Goal: Information Seeking & Learning: Compare options

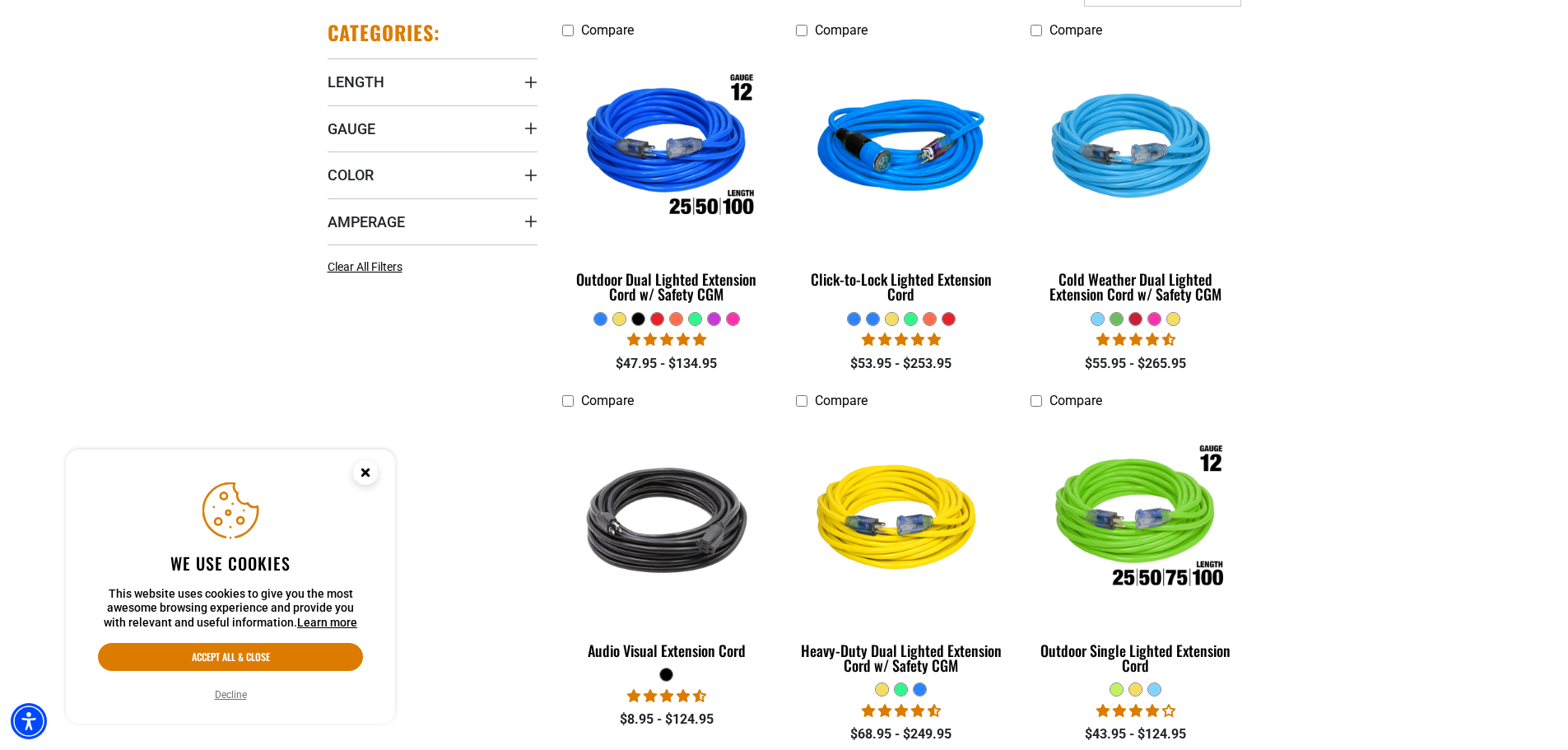
scroll to position [494, 0]
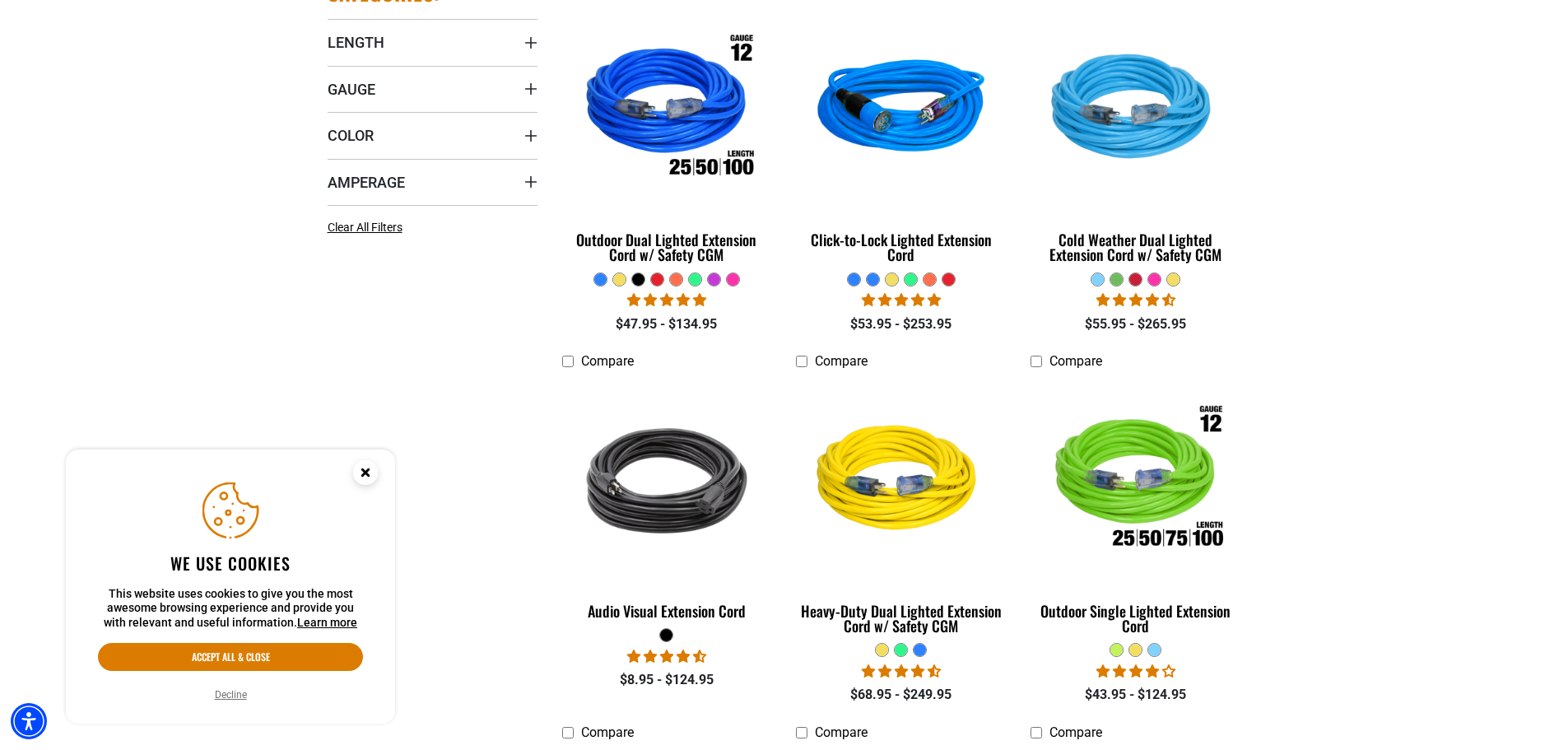
click at [229, 700] on button "Decline" at bounding box center [230, 694] width 42 height 17
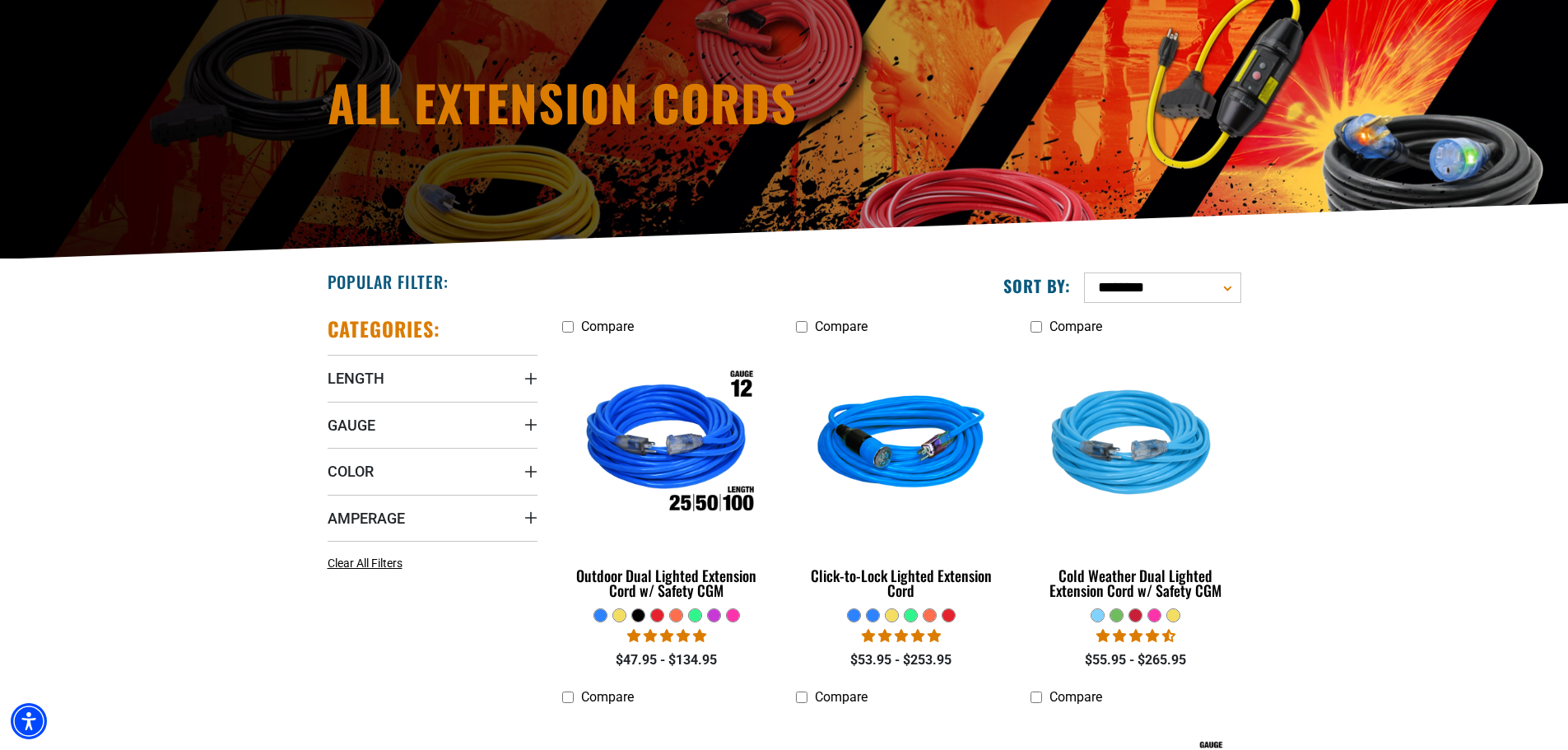
scroll to position [165, 0]
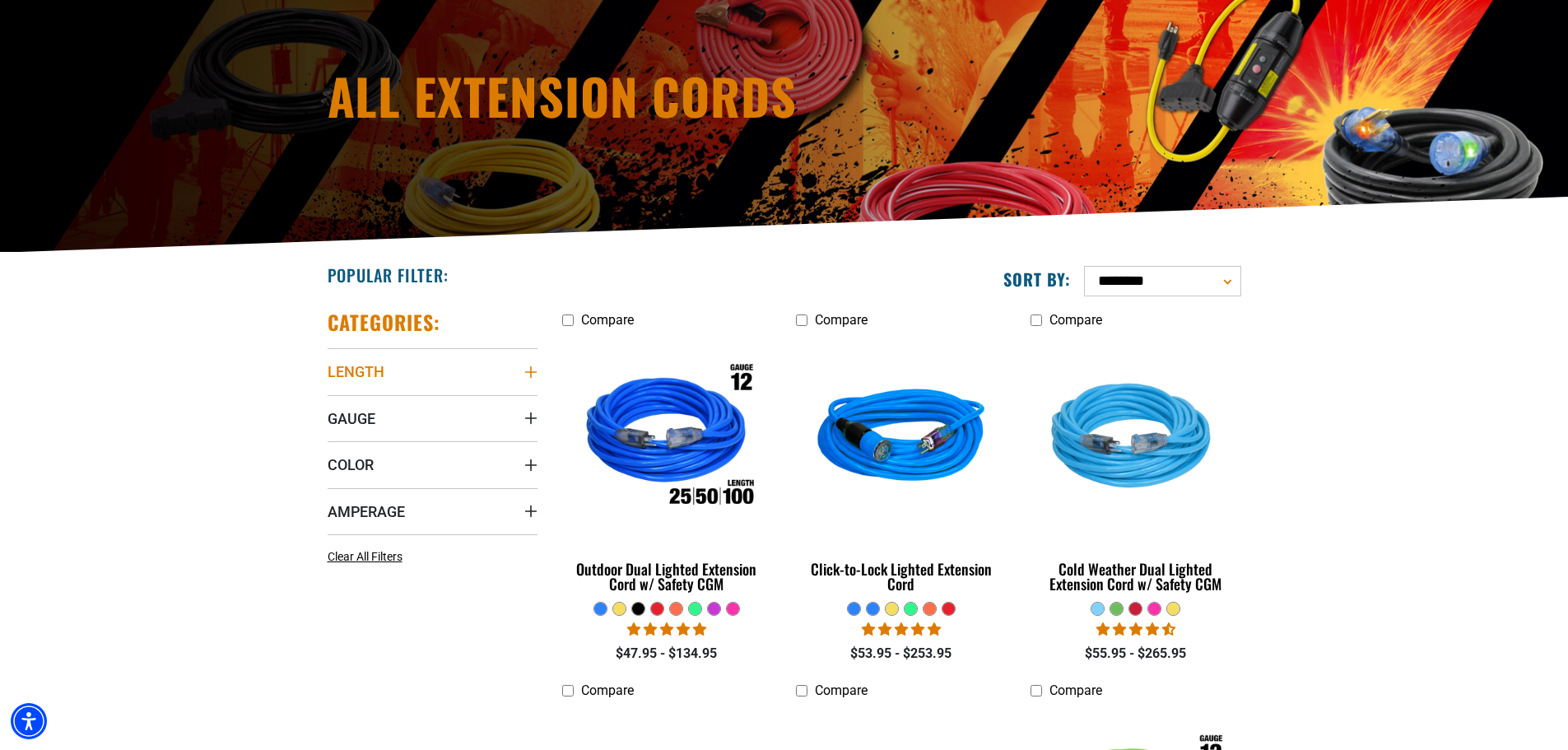
click at [530, 375] on icon "Length" at bounding box center [530, 372] width 12 height 12
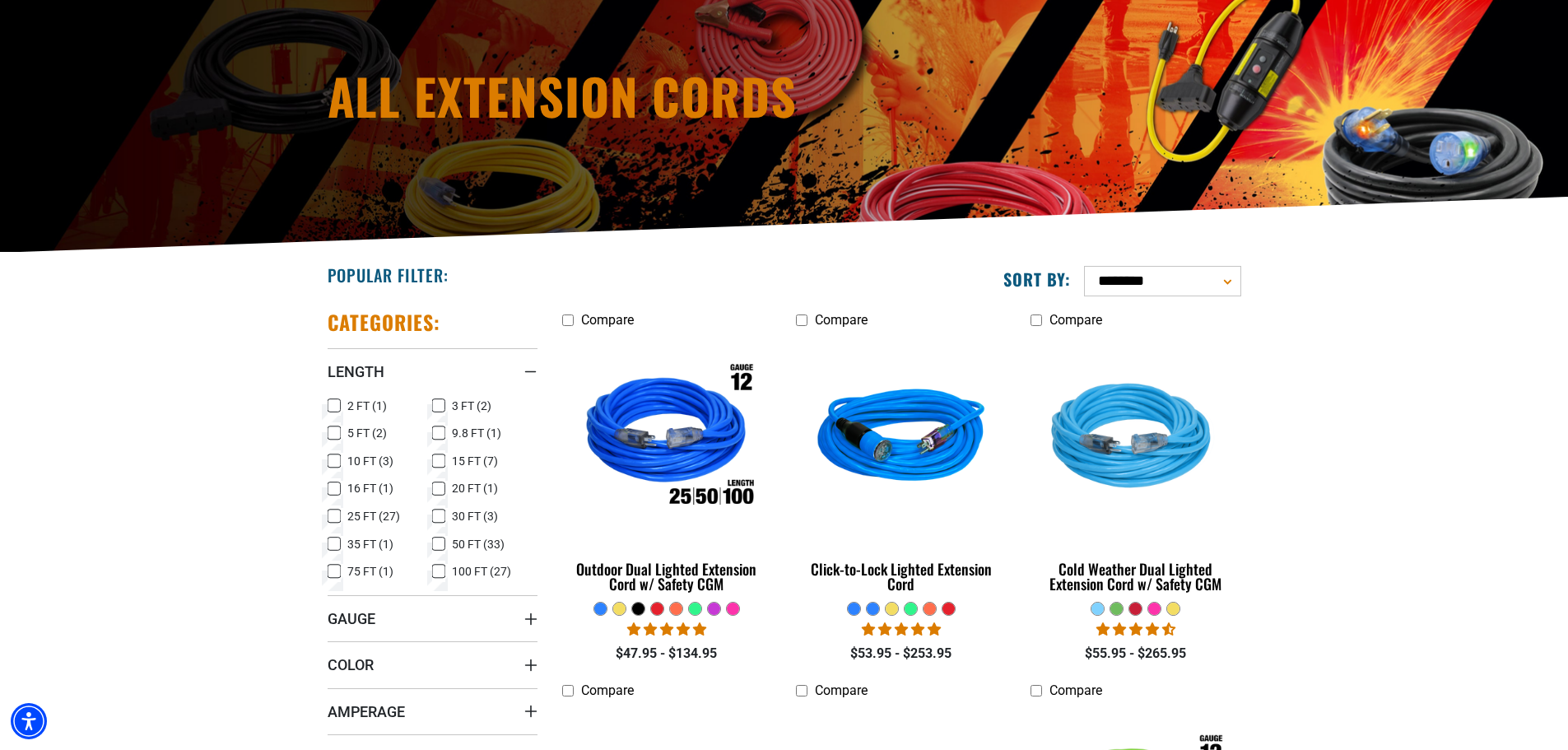
click at [440, 544] on icon at bounding box center [438, 544] width 13 height 22
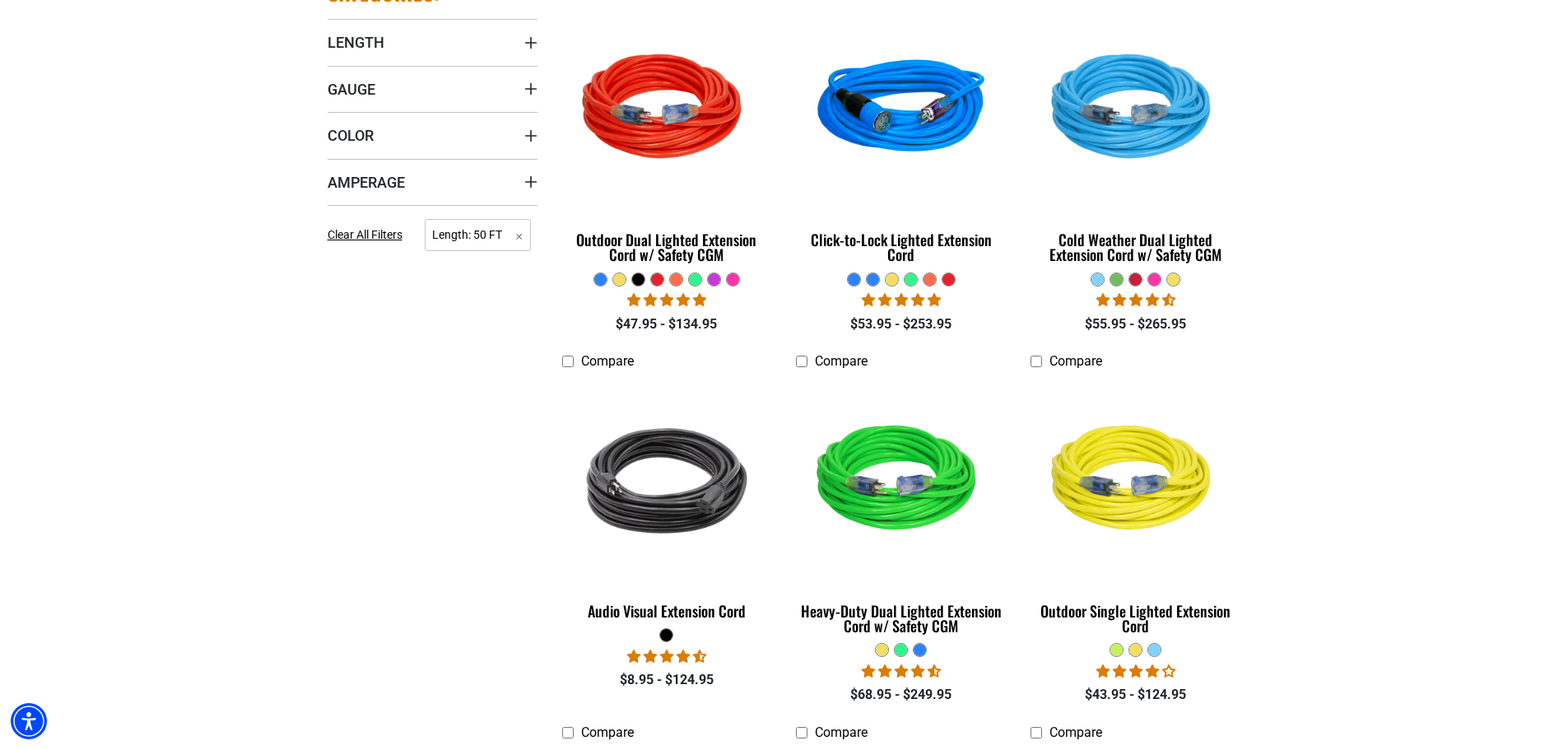
scroll to position [576, 0]
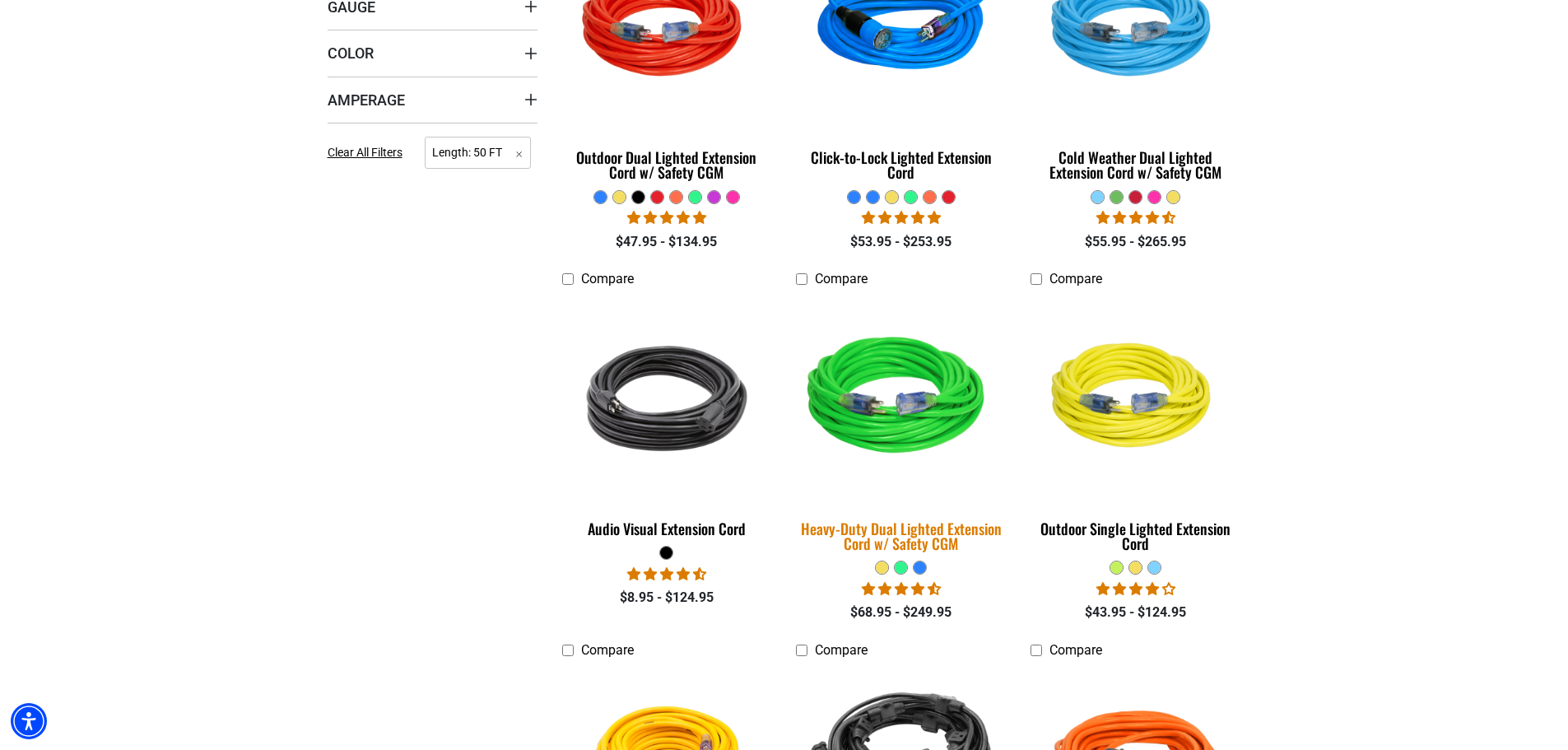
click at [927, 535] on div "Heavy-Duty Dual Lighted Extension Cord w/ Safety CGM" at bounding box center [900, 536] width 210 height 30
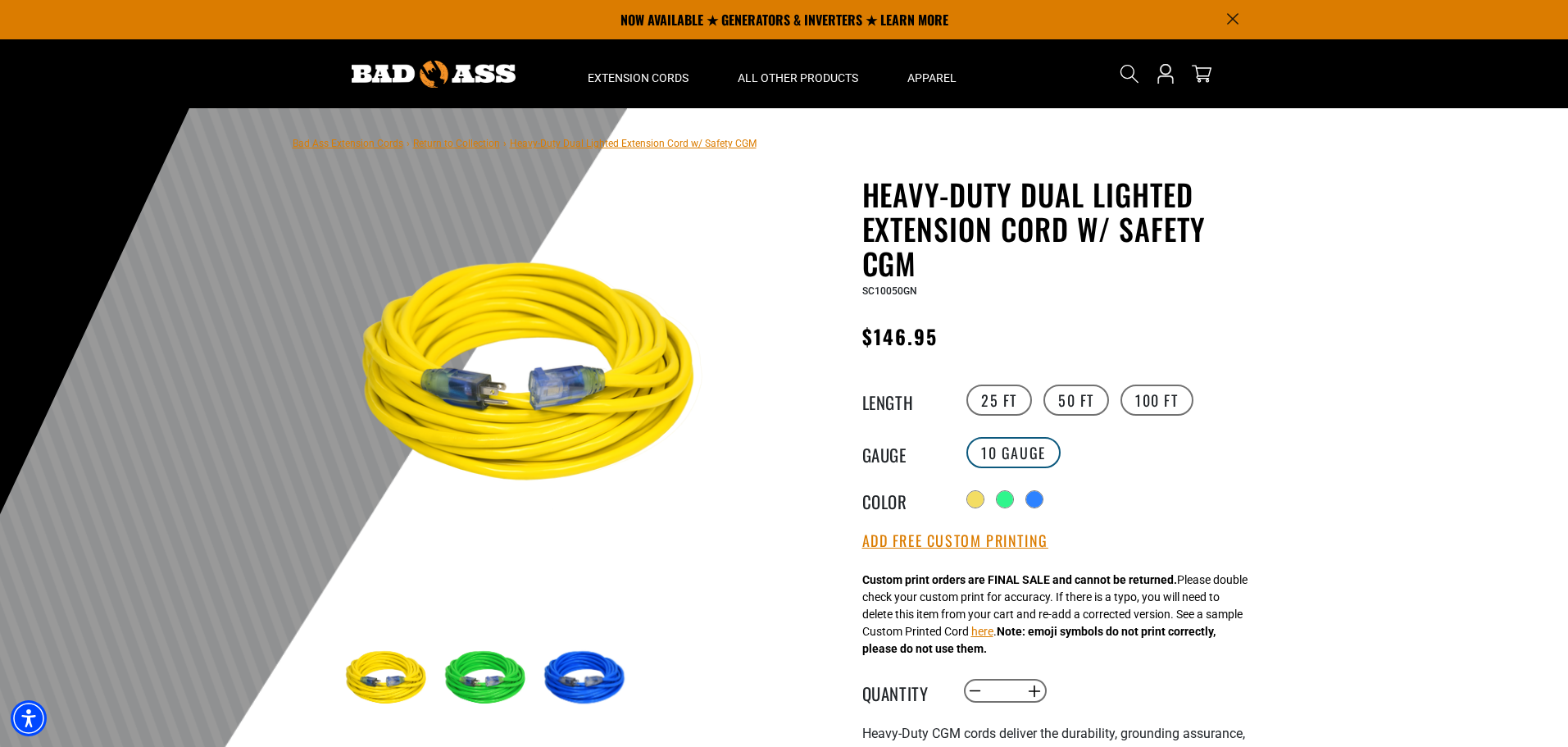
click at [1023, 454] on label "10 Gauge" at bounding box center [1013, 452] width 94 height 31
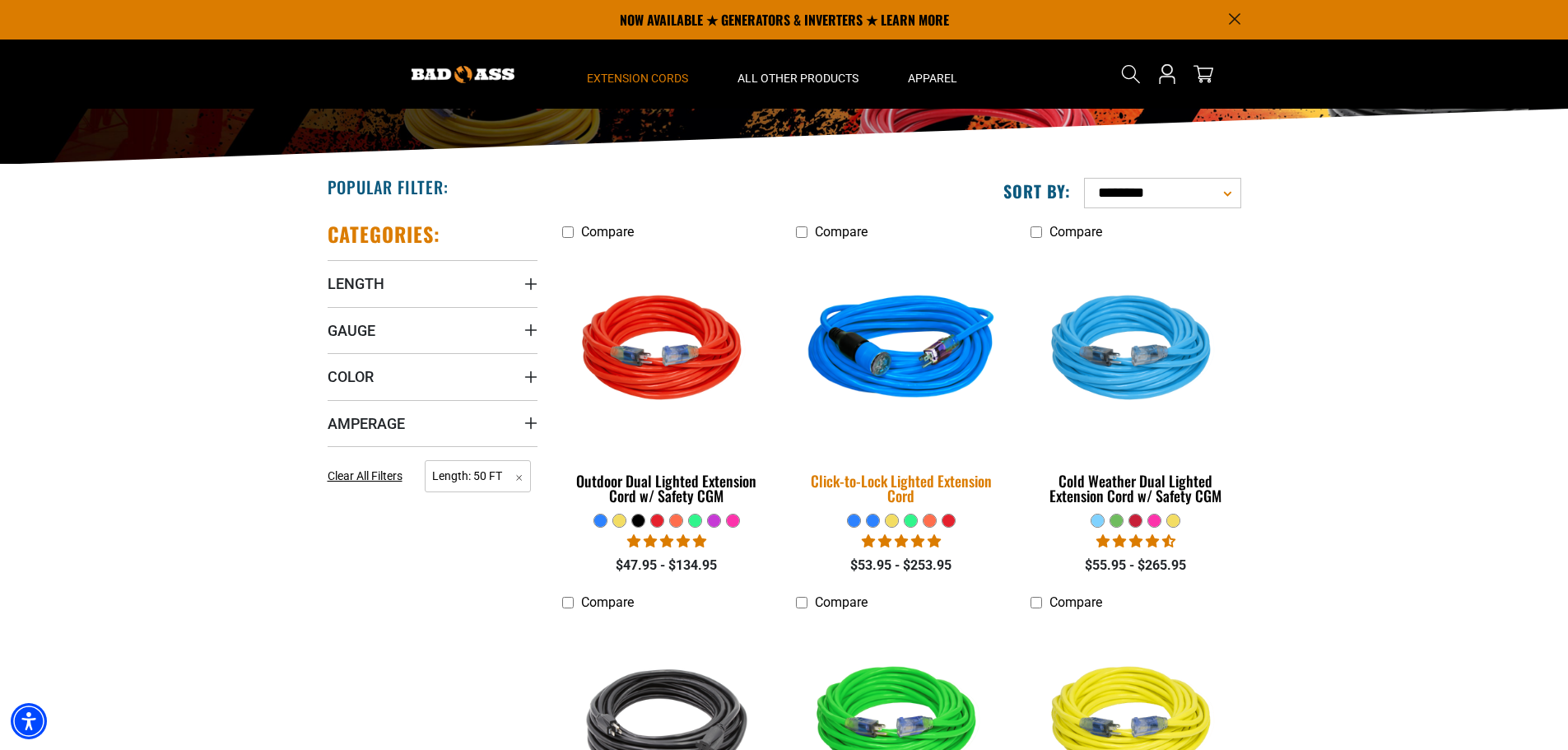
scroll to position [247, 0]
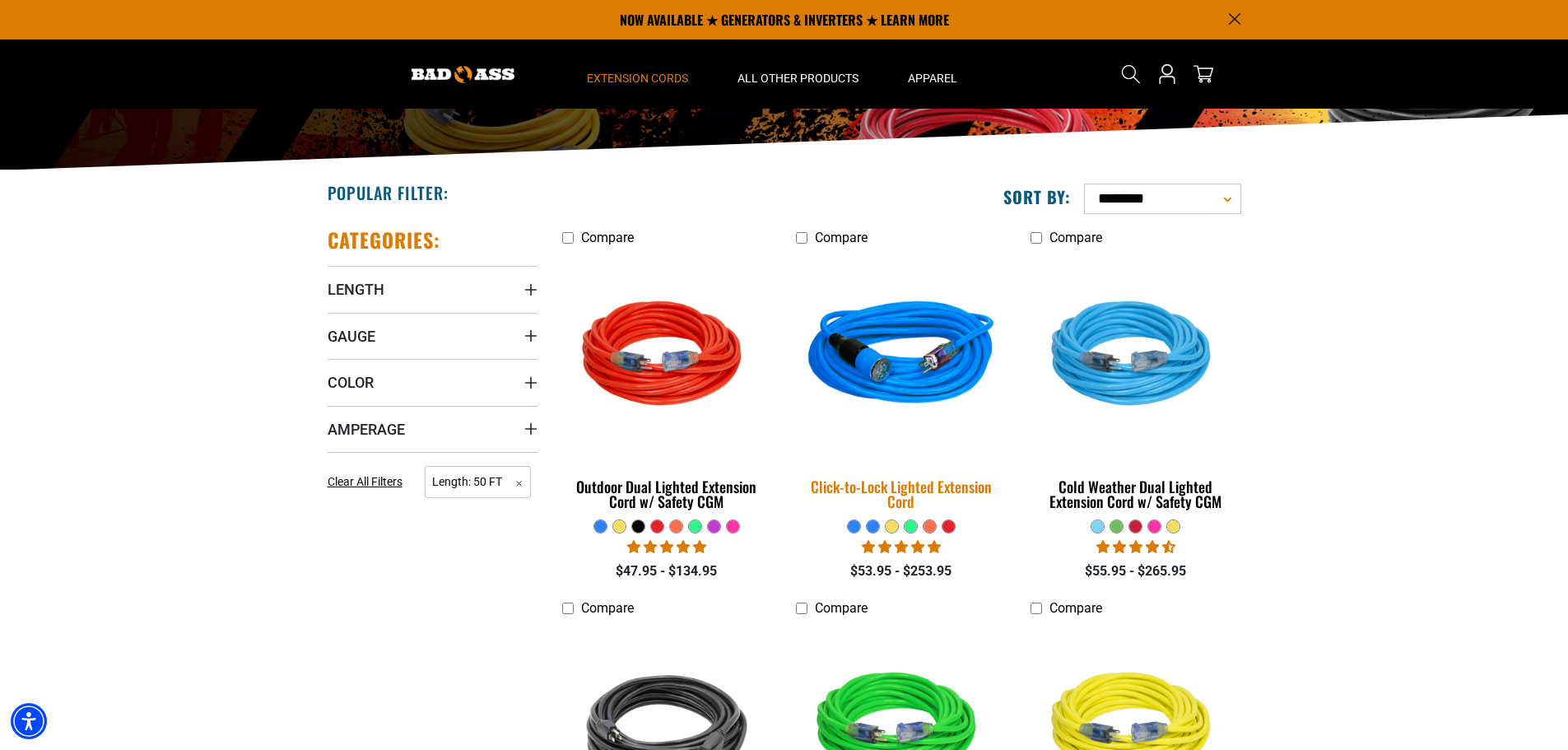
click at [930, 490] on div "Click-to-Lock Lighted Extension Cord" at bounding box center [900, 494] width 210 height 30
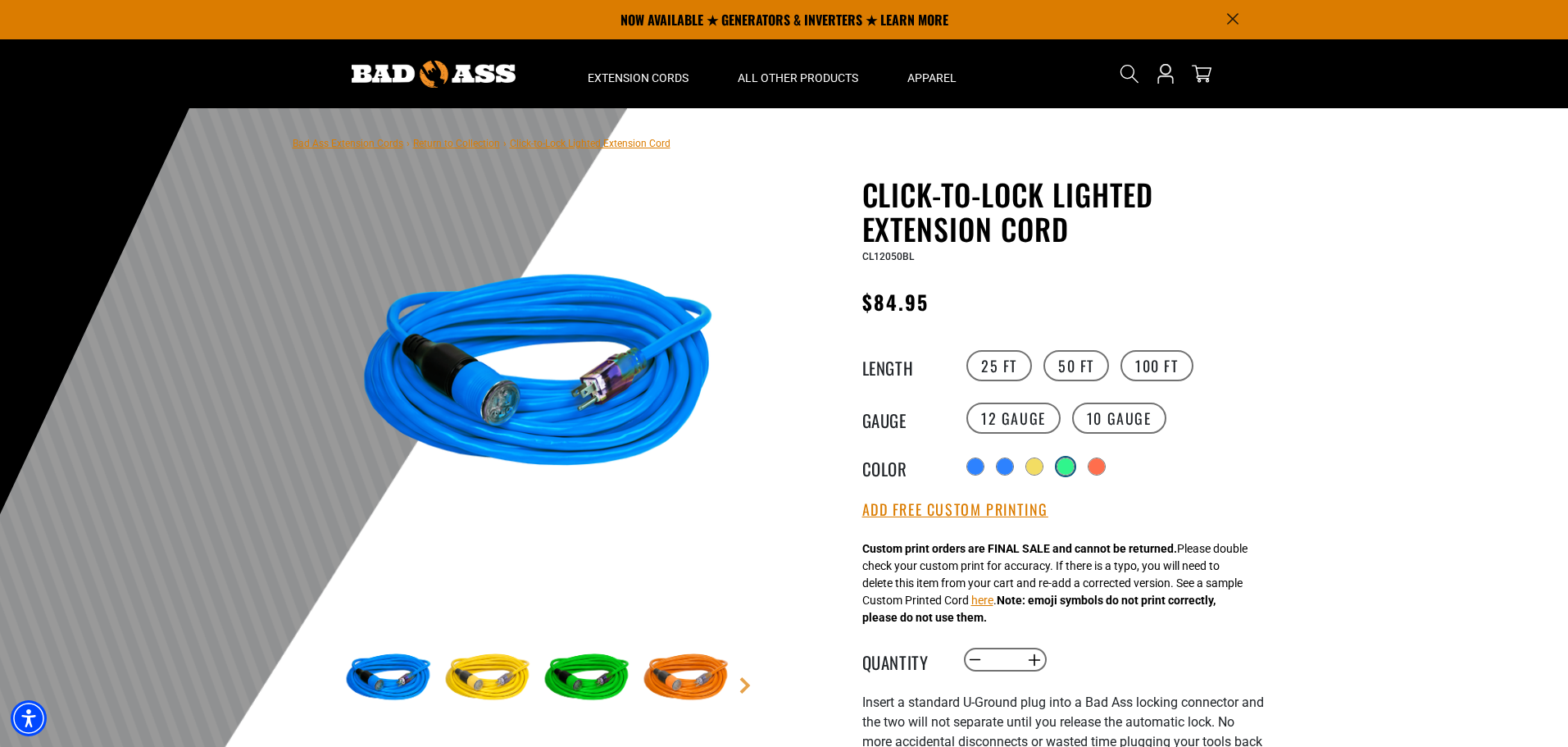
click at [1072, 467] on div at bounding box center [1065, 466] width 17 height 17
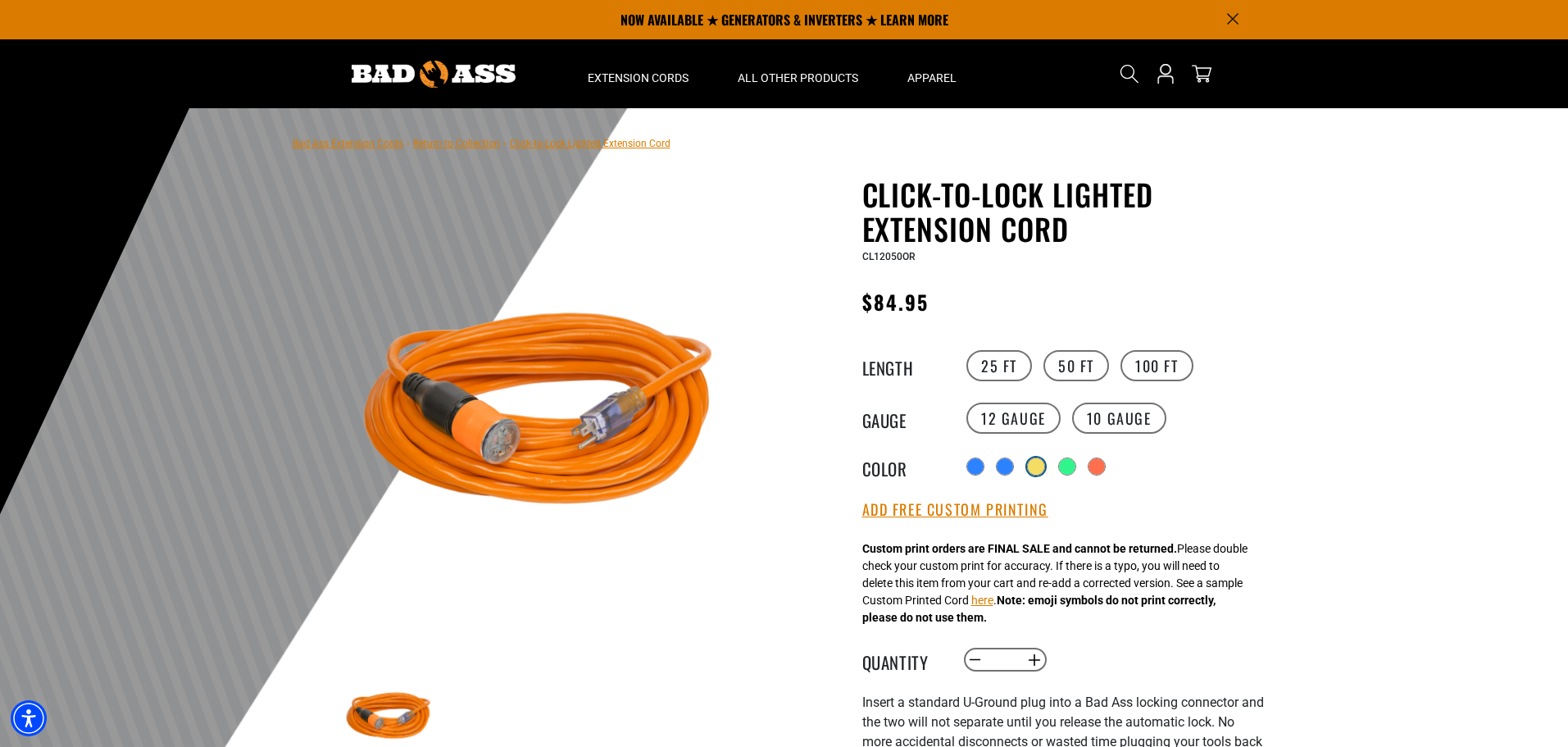
click at [1026, 470] on label "Radio button" at bounding box center [1036, 466] width 21 height 21
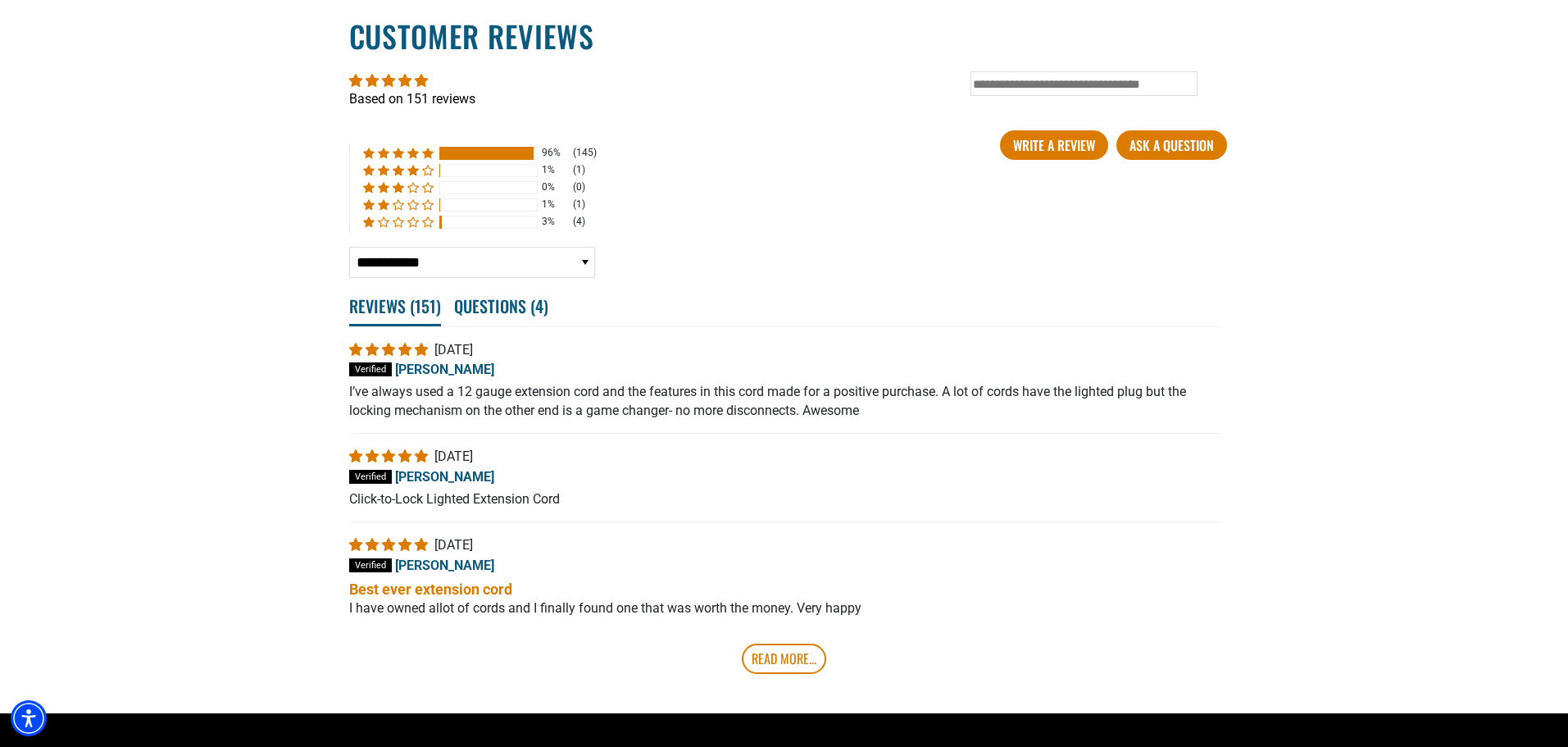
scroll to position [3114, 0]
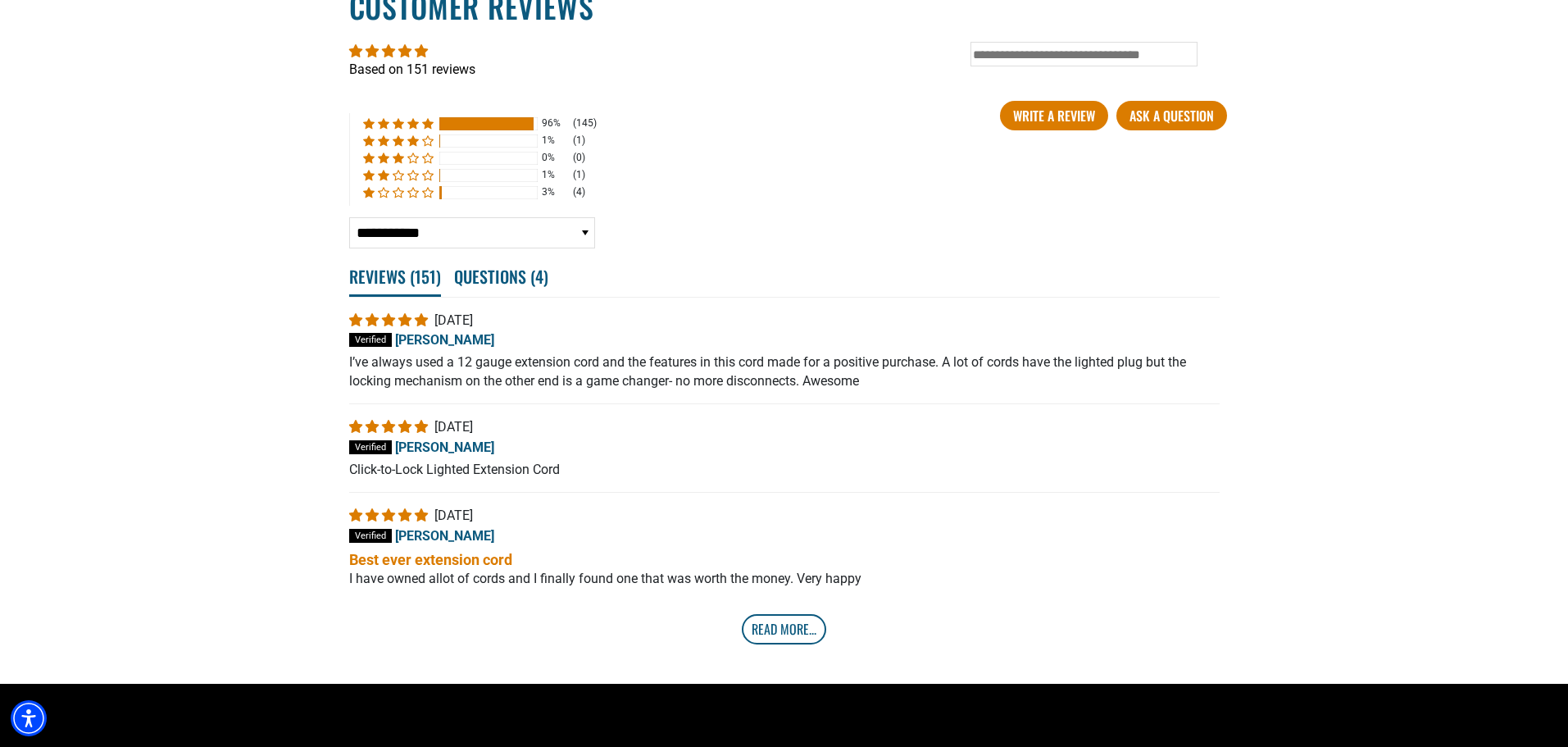
click at [783, 630] on link "Read More..." at bounding box center [784, 629] width 84 height 30
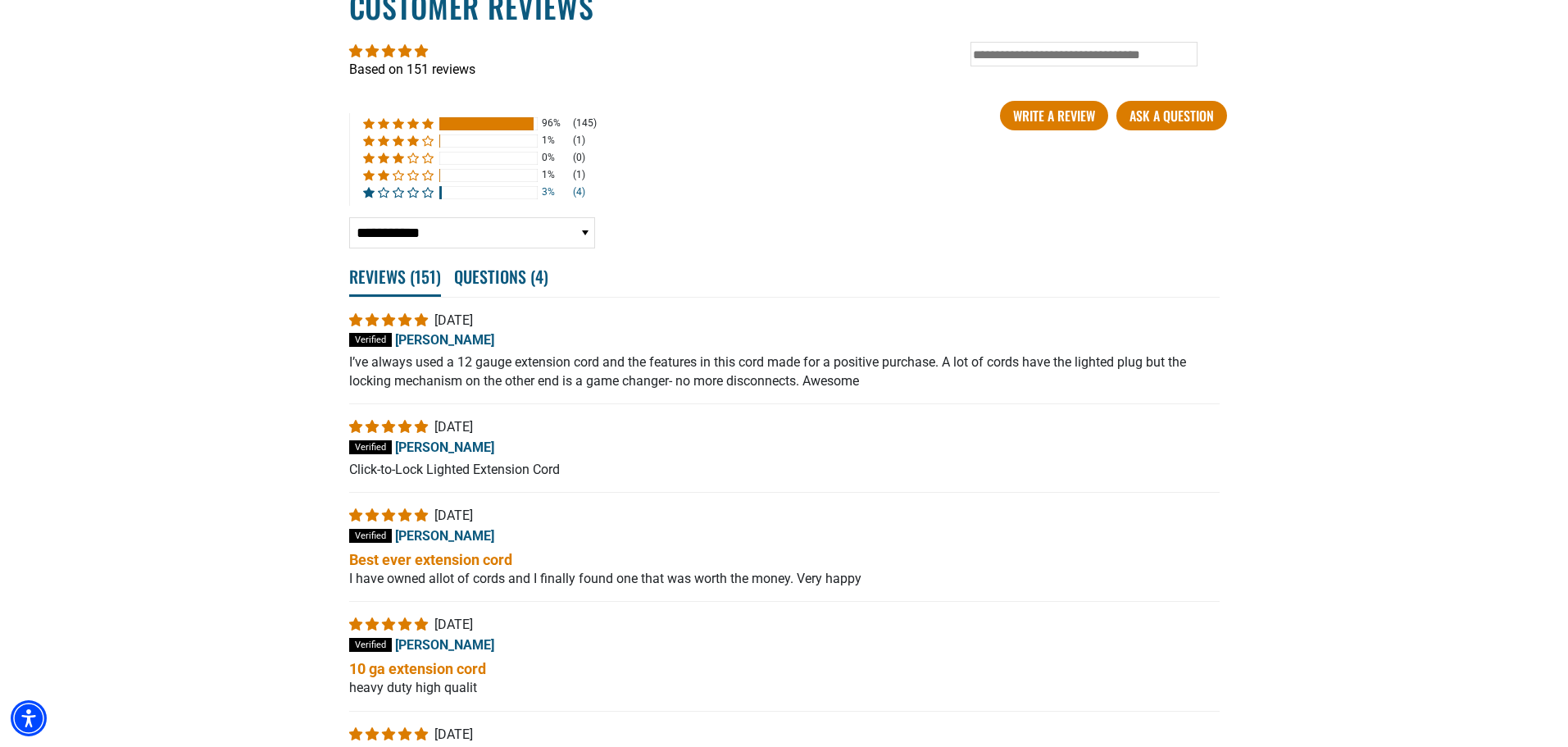
click at [390, 196] on span "3% (4) reviews with 1 star rating" at bounding box center [385, 191] width 15 height 11
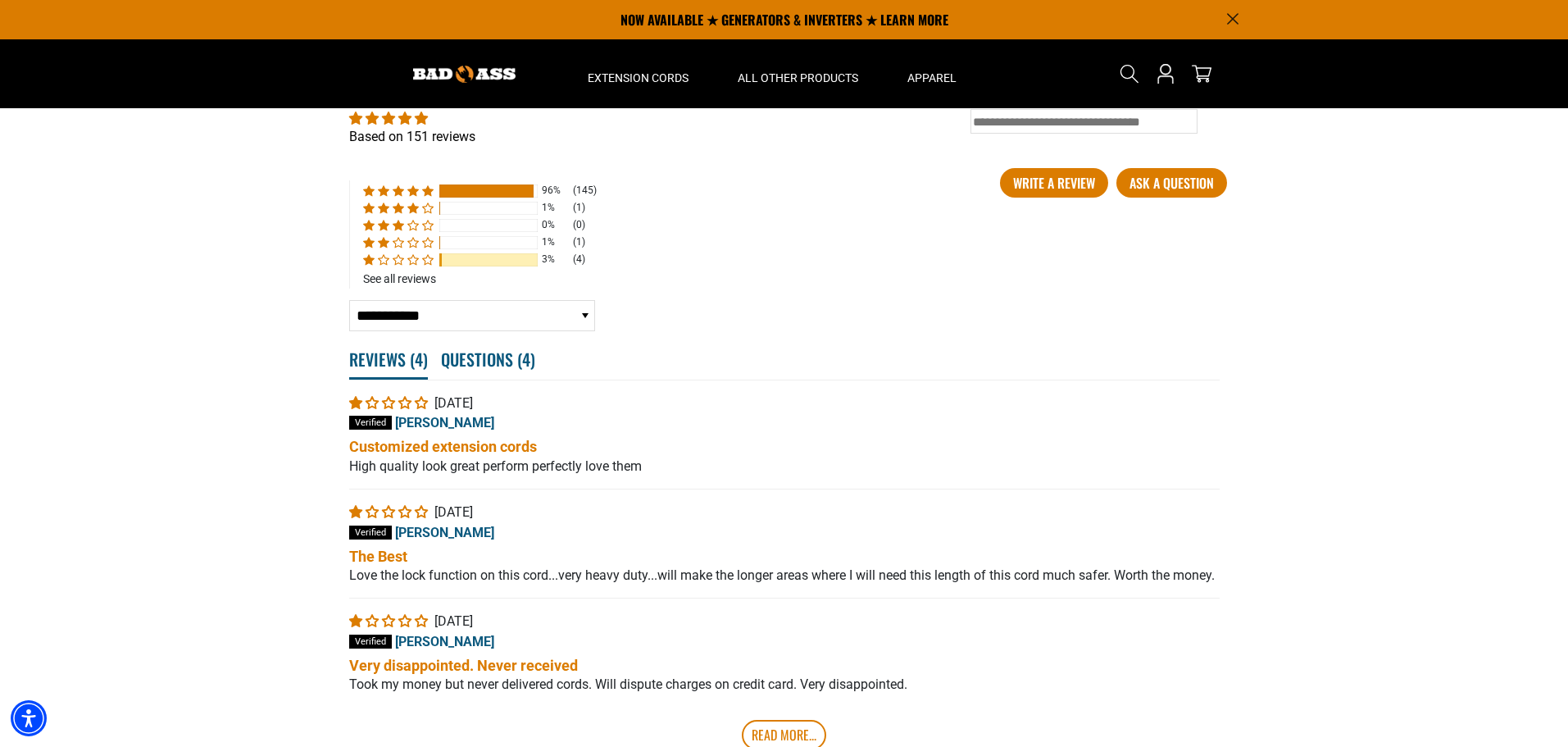
scroll to position [3022, 0]
